Goal: Find specific page/section: Find specific page/section

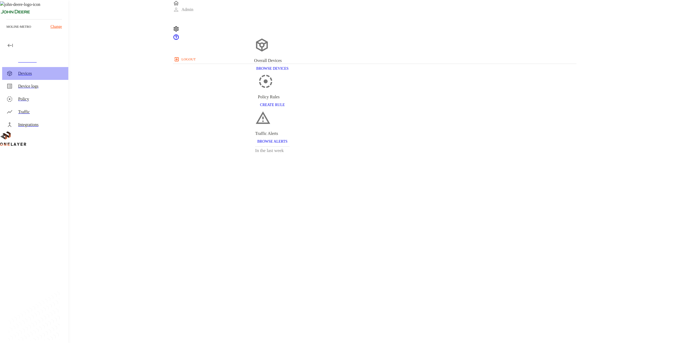
click at [39, 73] on div "Devices" at bounding box center [41, 73] width 46 height 6
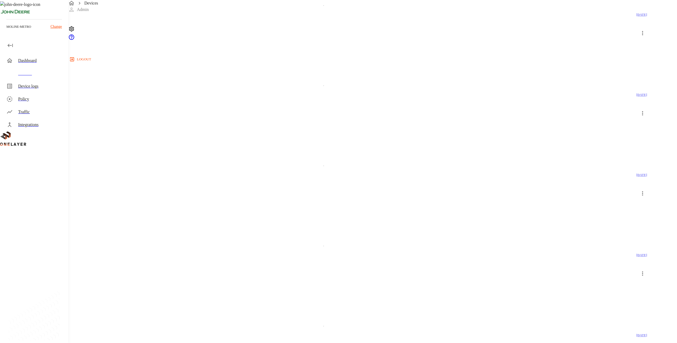
scroll to position [523, 0]
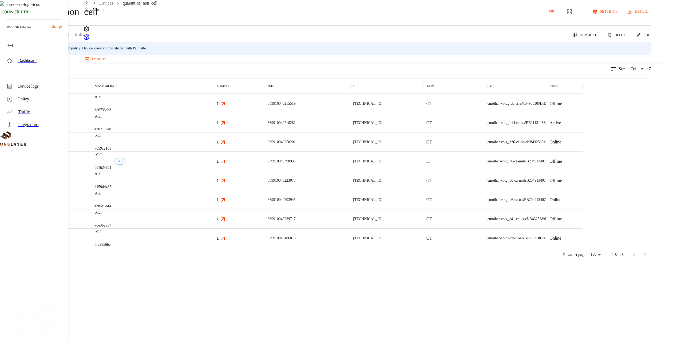
click at [214, 113] on div "eCell #d6733eb3" at bounding box center [153, 103] width 122 height 19
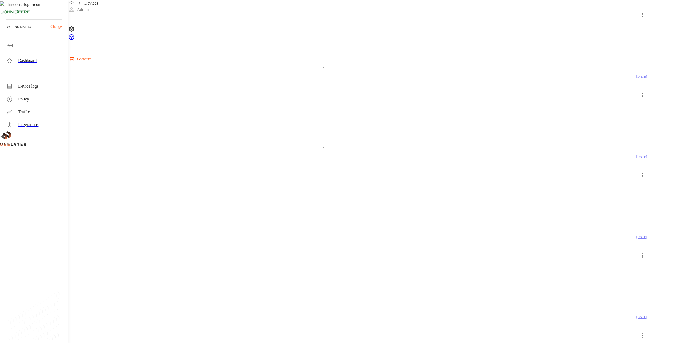
scroll to position [523, 0]
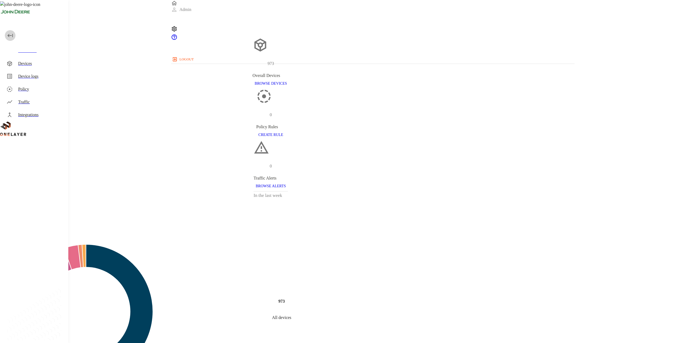
click at [6, 35] on button "button" at bounding box center [10, 35] width 11 height 11
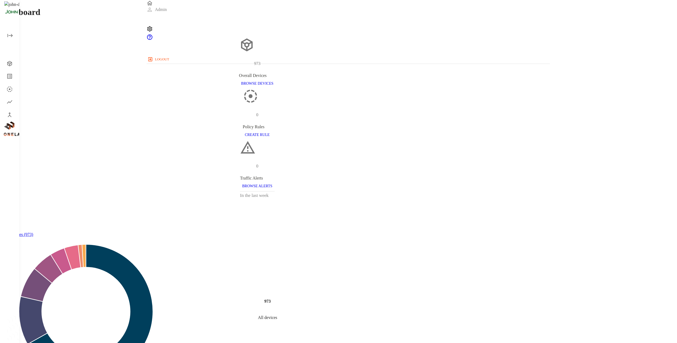
click at [14, 34] on button "open drawer" at bounding box center [10, 35] width 11 height 11
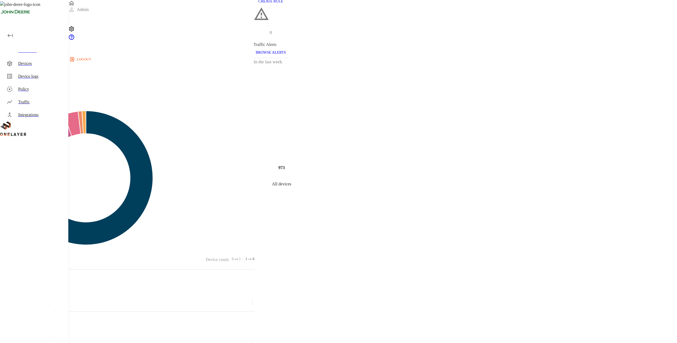
scroll to position [100, 0]
click at [51, 62] on div "Devices" at bounding box center [41, 63] width 46 height 6
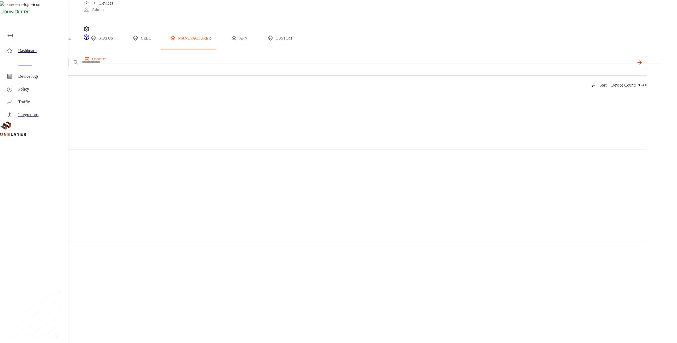
click at [82, 49] on button "type" at bounding box center [62, 38] width 40 height 22
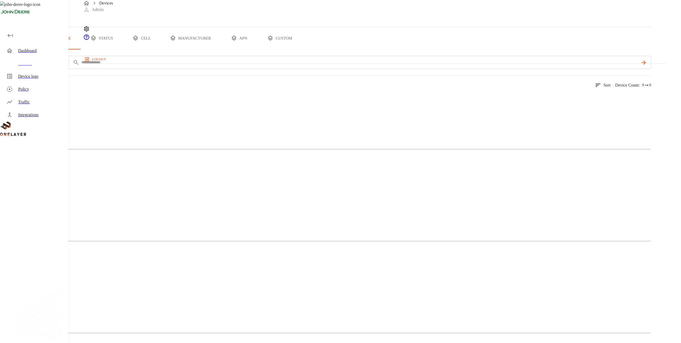
click at [131, 132] on div "Cellular Router" at bounding box center [325, 118] width 651 height 27
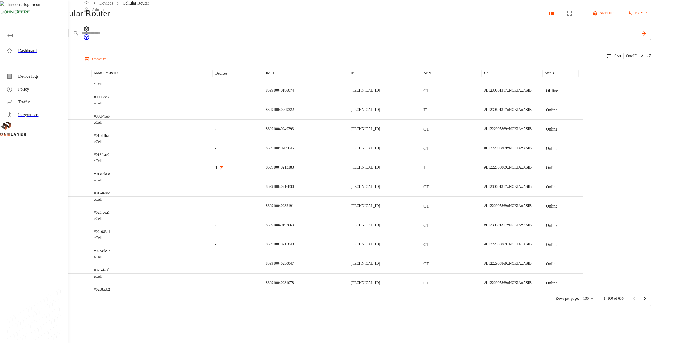
click at [36, 40] on button "add filter" at bounding box center [18, 33] width 36 height 13
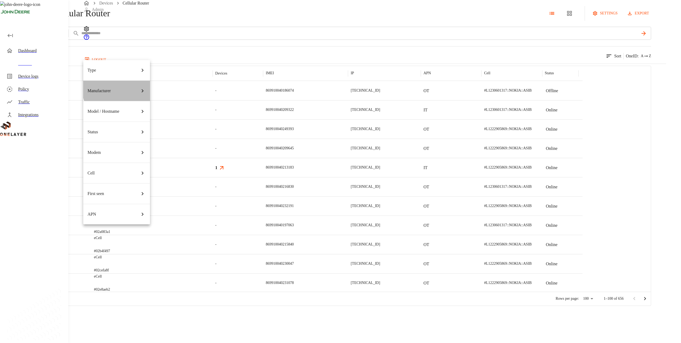
click at [125, 83] on div "Manufacturer" at bounding box center [117, 90] width 58 height 15
click at [332, 61] on div at bounding box center [340, 171] width 681 height 343
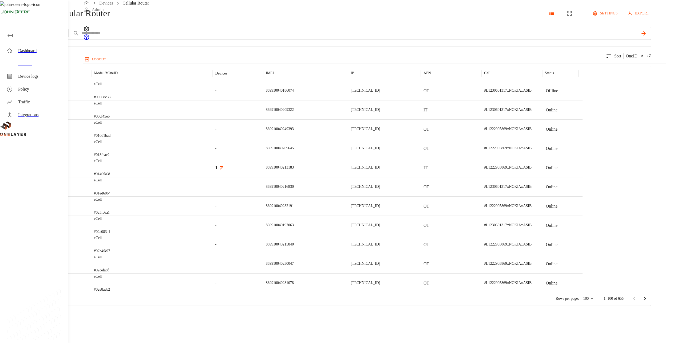
drag, startPoint x: 320, startPoint y: 73, endPoint x: 315, endPoint y: 74, distance: 4.6
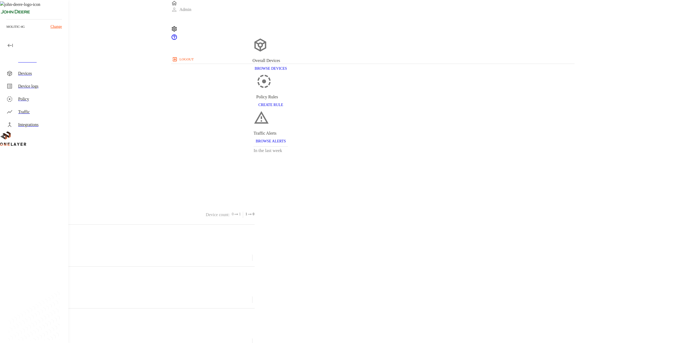
click at [56, 26] on p "Change" at bounding box center [55, 27] width 11 height 6
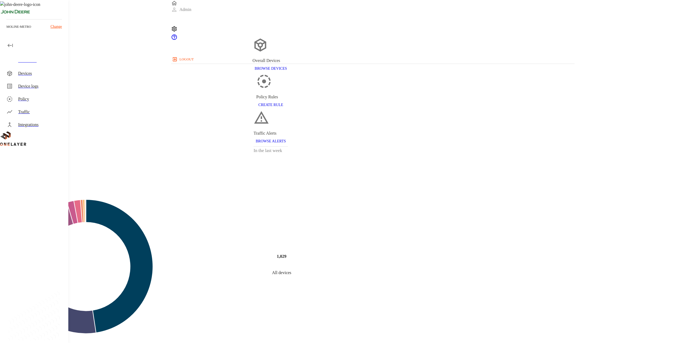
click at [49, 26] on div "moline-metro Change" at bounding box center [34, 27] width 56 height 6
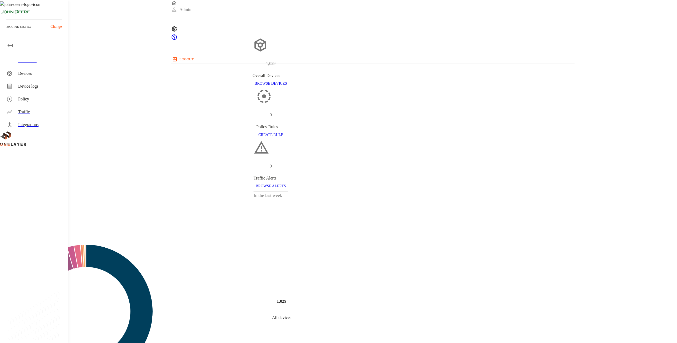
click at [54, 26] on p "Change" at bounding box center [55, 27] width 11 height 6
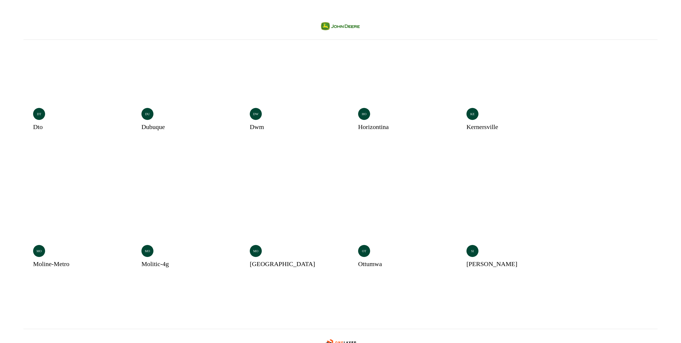
drag, startPoint x: 124, startPoint y: 129, endPoint x: 128, endPoint y: 129, distance: 3.2
